Goal: Find specific page/section

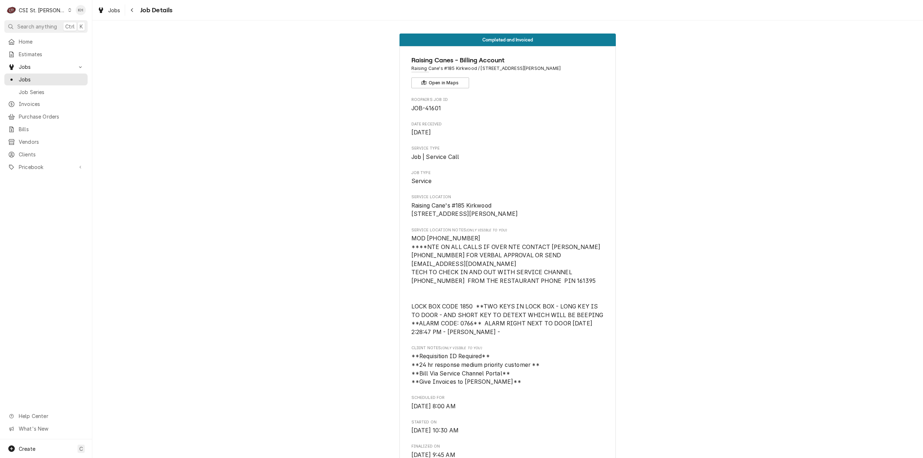
scroll to position [252, 0]
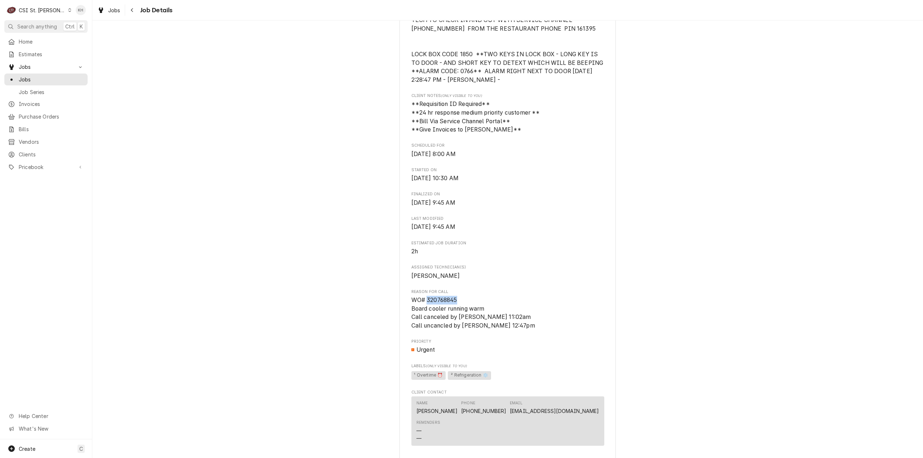
click at [44, 10] on div "CSI St. [PERSON_NAME]" at bounding box center [42, 10] width 47 height 8
click at [85, 23] on div "CSI [US_STATE]" at bounding box center [111, 27] width 96 height 8
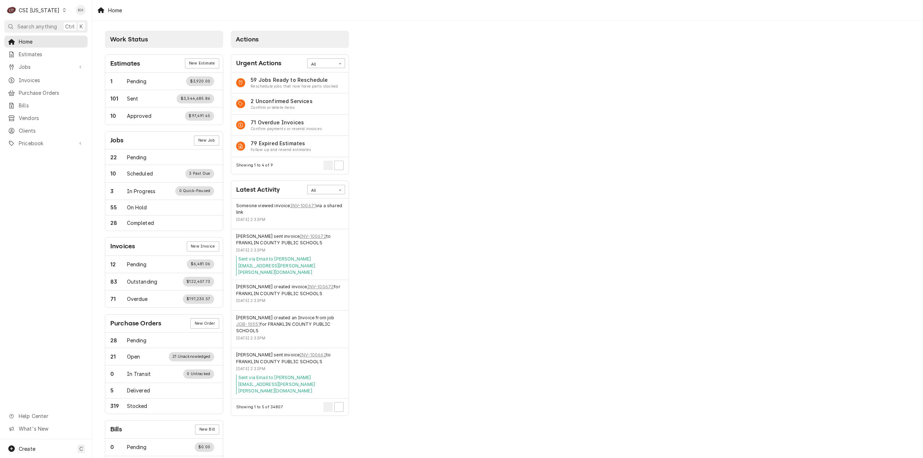
click at [50, 28] on span "Search anything" at bounding box center [37, 27] width 40 height 8
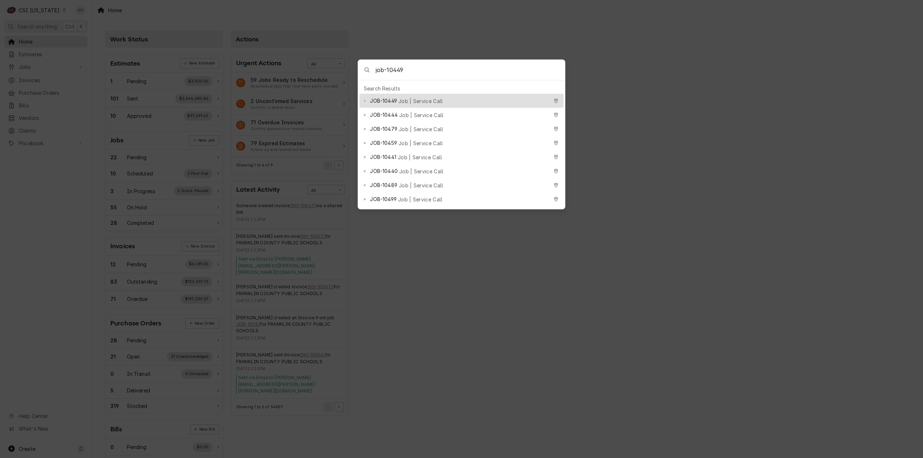
type input "job-10449"
click at [422, 90] on div "Search Results" at bounding box center [461, 88] width 204 height 10
drag, startPoint x: 424, startPoint y: 95, endPoint x: 216, endPoint y: 177, distance: 224.0
click at [424, 97] on div "JOB-10449 Job | Service Call" at bounding box center [459, 101] width 178 height 8
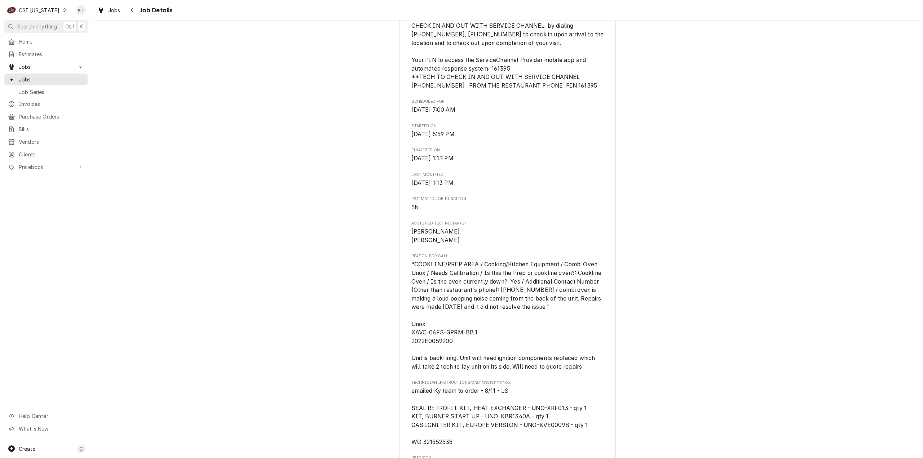
scroll to position [469, 0]
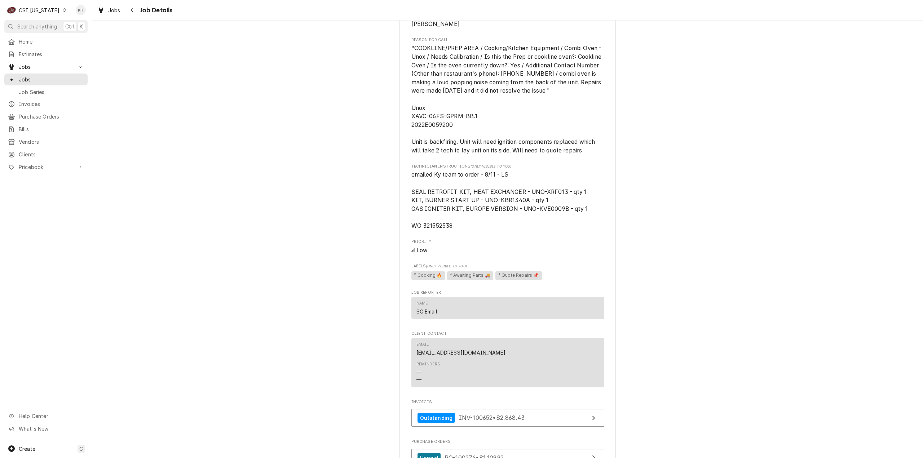
click at [438, 229] on span "emailed Ky team to order - 8/11 - LS SEAL RETROFIT KIT, HEAT EXCHANGER - UNO-XR…" at bounding box center [499, 200] width 177 height 58
copy span "321552538"
click at [62, 8] on div "Dynamic Content Wrapper" at bounding box center [64, 10] width 5 height 5
click at [78, 16] on div "CSI [US_STATE][GEOGRAPHIC_DATA]." at bounding box center [113, 14] width 96 height 8
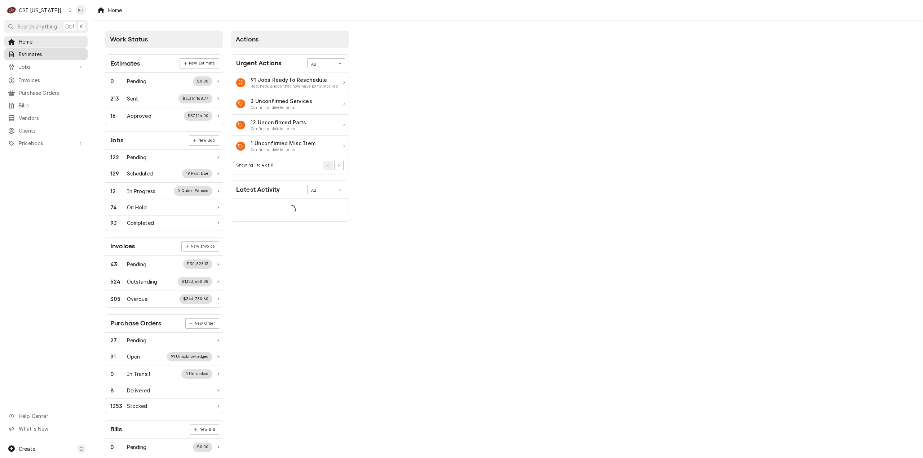
click at [39, 55] on span "Estimates" at bounding box center [51, 54] width 65 height 8
